Goal: Task Accomplishment & Management: Manage account settings

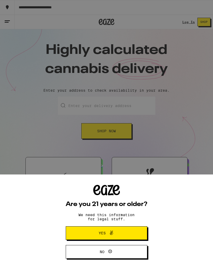
click at [175, 147] on div "Are you 21 years or older? We need this information for legal stuff. Yes No" at bounding box center [106, 134] width 213 height 269
click at [130, 233] on button "Yes" at bounding box center [107, 233] width 82 height 14
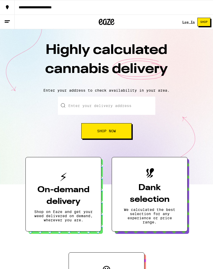
click at [9, 20] on icon at bounding box center [7, 21] width 6 height 6
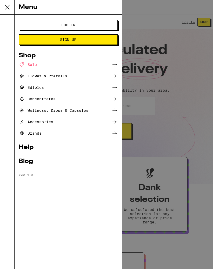
click at [29, 23] on button "Log In" at bounding box center [68, 25] width 99 height 10
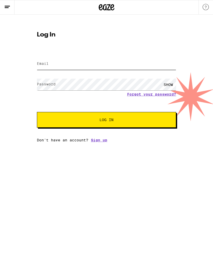
click at [45, 67] on input "Email" at bounding box center [106, 64] width 139 height 12
type input "[PERSON_NAME][EMAIL_ADDRESS][PERSON_NAME][DOMAIN_NAME]"
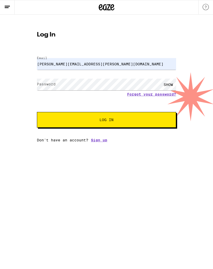
click at [46, 82] on label "Password" at bounding box center [46, 84] width 19 height 4
